Goal: Navigation & Orientation: Go to known website

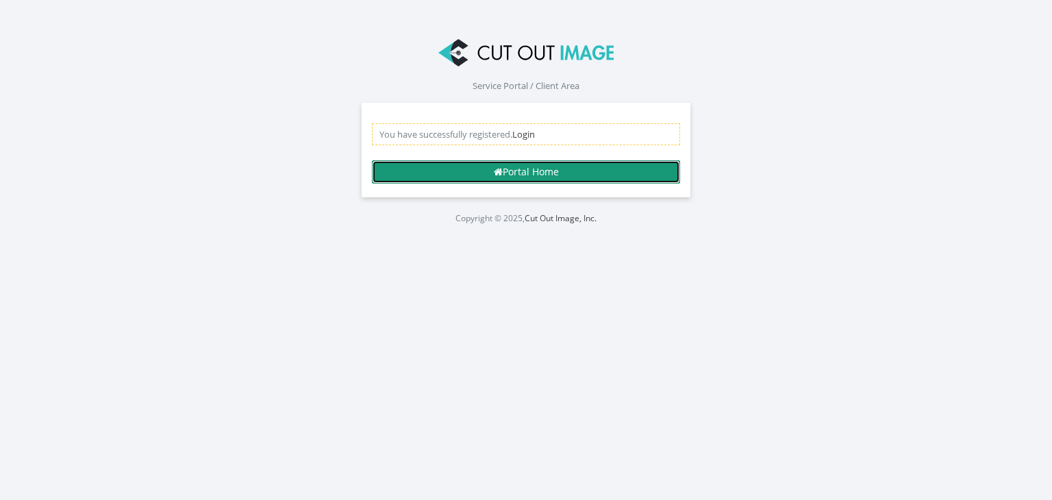
click at [529, 175] on link "Portal Home" at bounding box center [526, 171] width 308 height 23
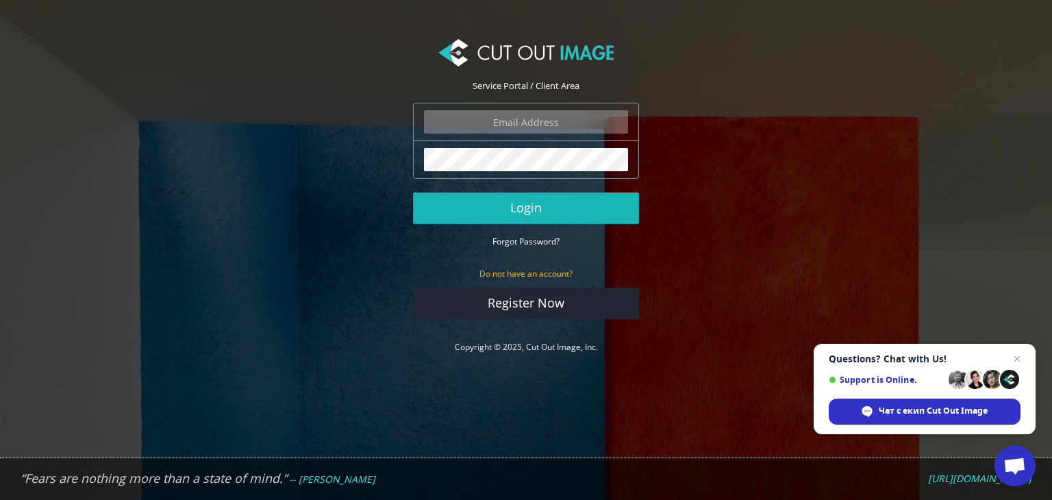
type input "[EMAIL_ADDRESS][DOMAIN_NAME]"
click at [556, 209] on button "Login" at bounding box center [526, 207] width 226 height 31
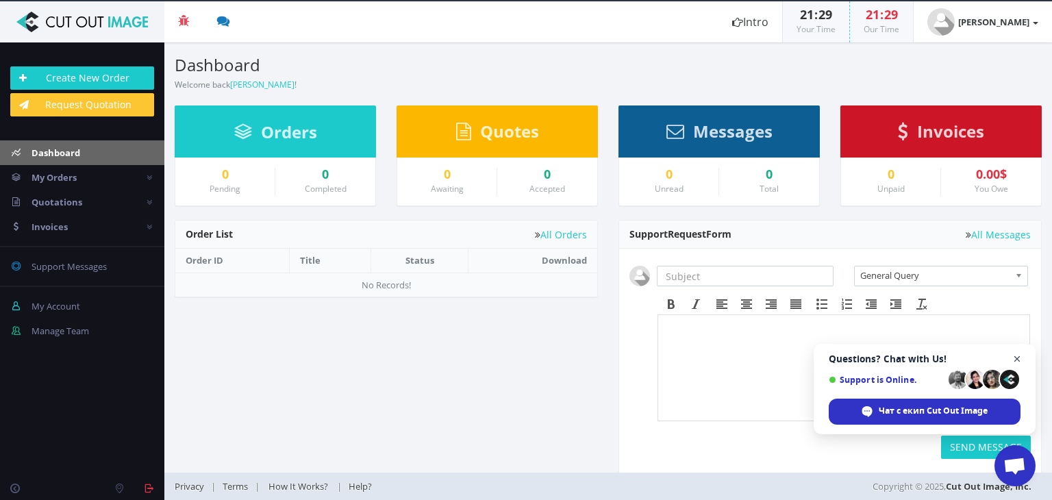
click at [1016, 356] on span "Отворен чат" at bounding box center [1016, 359] width 17 height 17
